Goal: Information Seeking & Learning: Learn about a topic

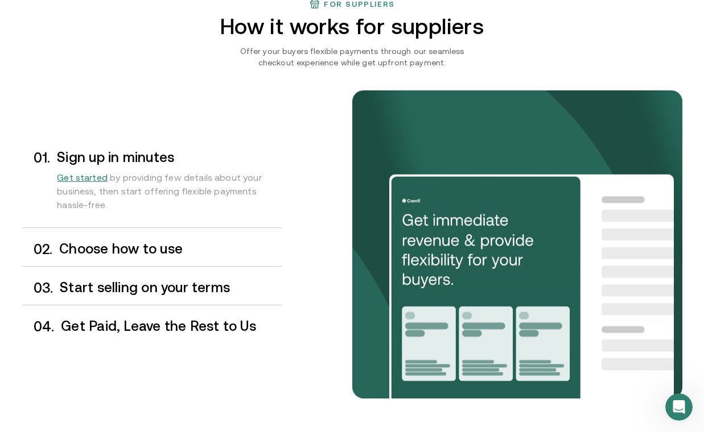
scroll to position [883, 0]
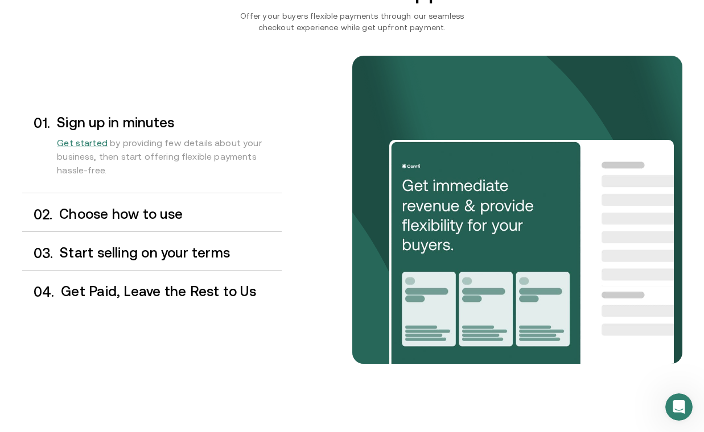
click at [184, 224] on div "0 2 . Choose how to use" at bounding box center [151, 215] width 259 height 34
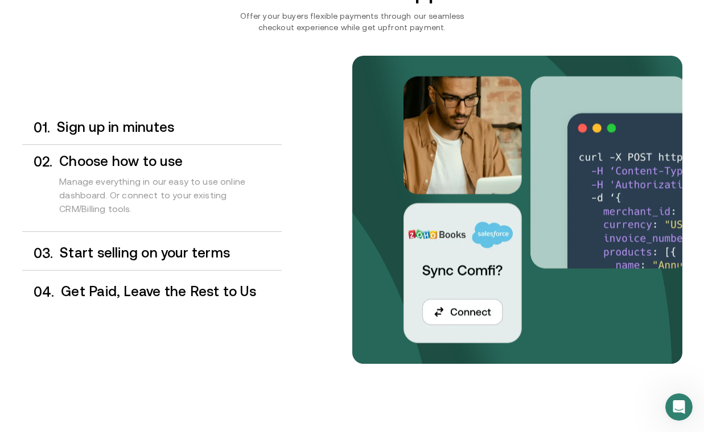
click at [152, 250] on h3 "Start selling on your terms" at bounding box center [170, 253] width 221 height 15
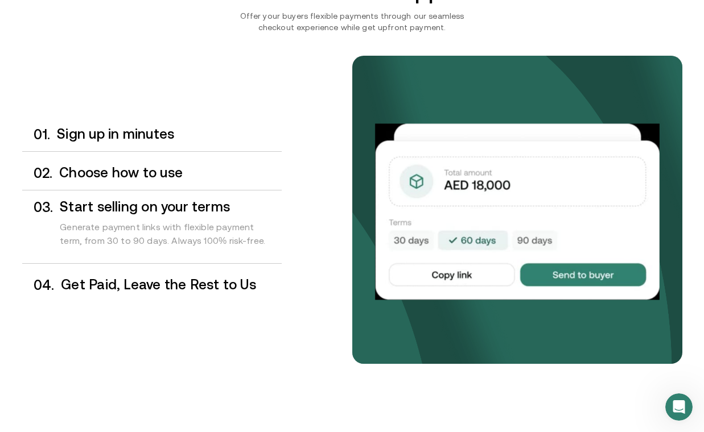
click at [155, 285] on h3 "Get Paid, Leave the Rest to Us" at bounding box center [171, 285] width 220 height 15
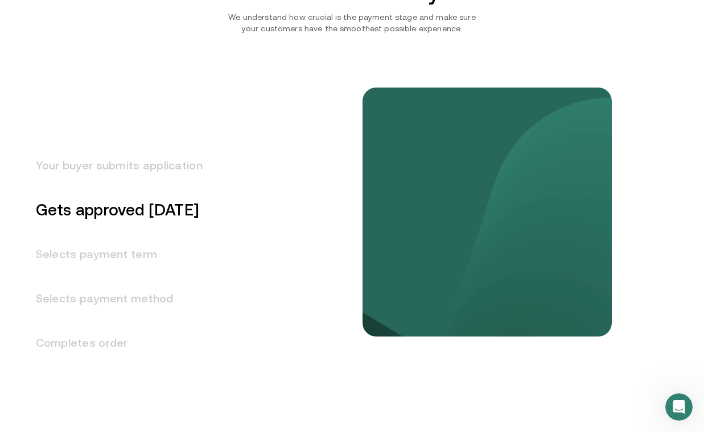
scroll to position [1373, 0]
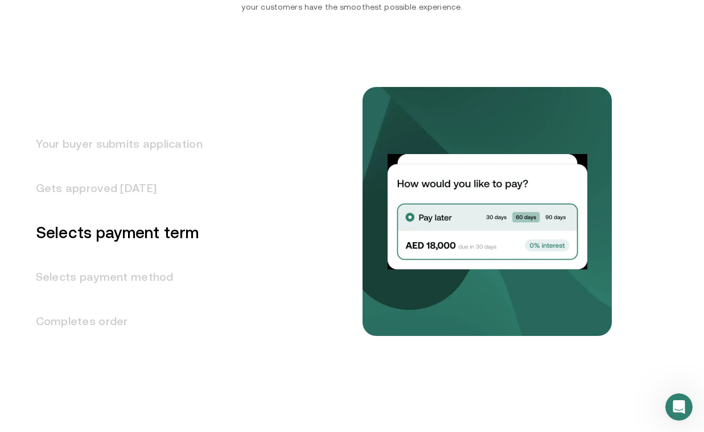
click at [130, 136] on h3 "Your buyer submits application" at bounding box center [112, 144] width 180 height 44
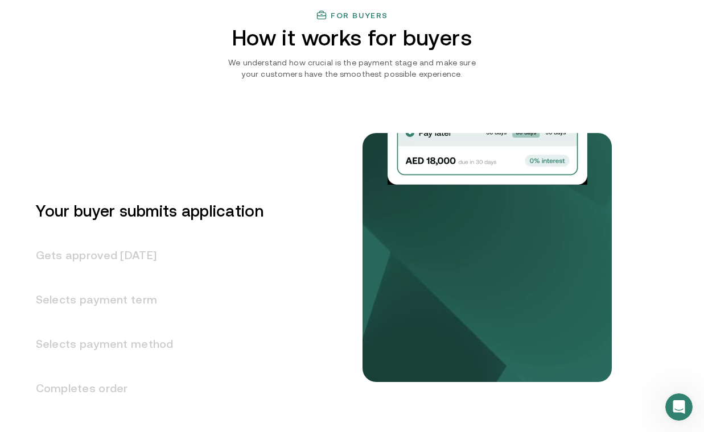
scroll to position [1301, 0]
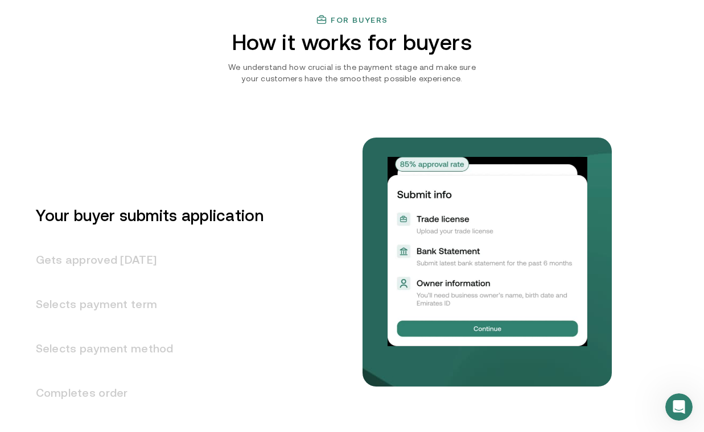
click at [133, 265] on h3 "Gets approved [DATE]" at bounding box center [142, 260] width 241 height 44
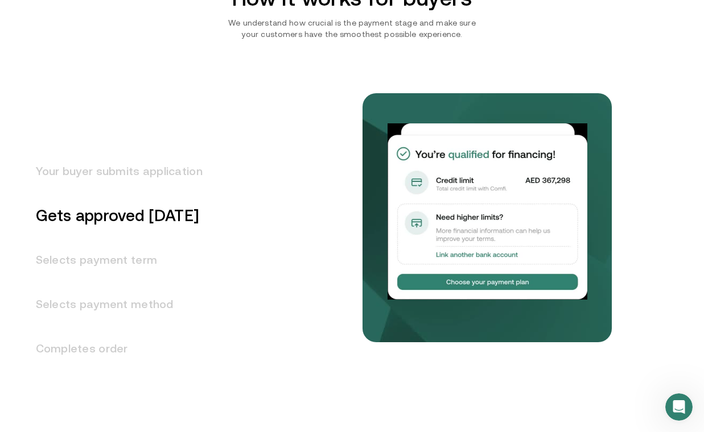
click at [128, 305] on h3 "Selects payment method" at bounding box center [112, 304] width 180 height 44
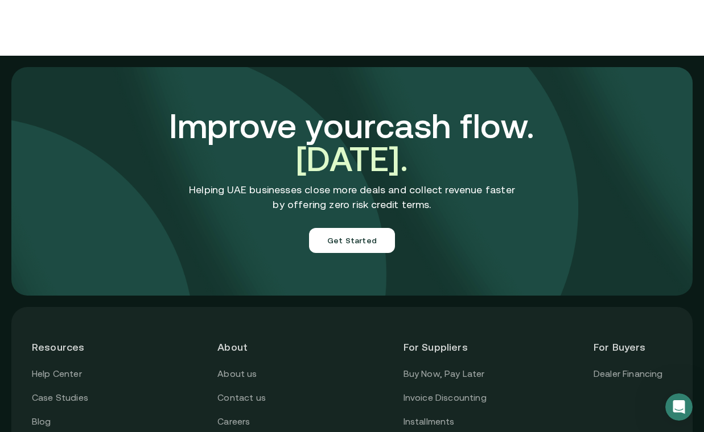
scroll to position [3834, 0]
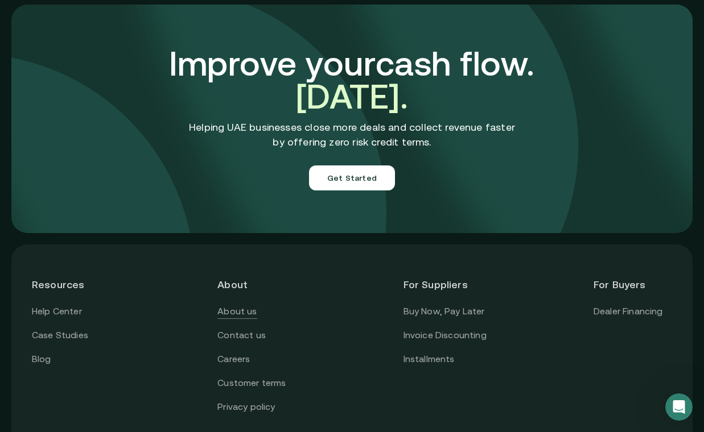
click at [240, 304] on link "About us" at bounding box center [236, 311] width 39 height 15
